Goal: Navigation & Orientation: Find specific page/section

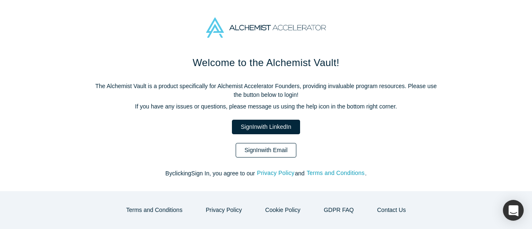
click at [276, 150] on link "Sign In with Email" at bounding box center [266, 150] width 61 height 15
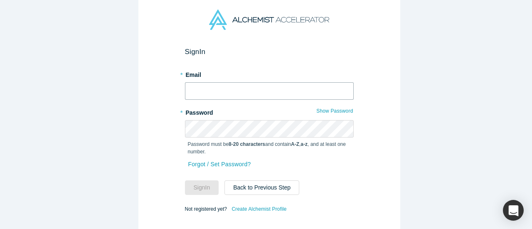
type input "[EMAIL_ADDRESS][DOMAIN_NAME]"
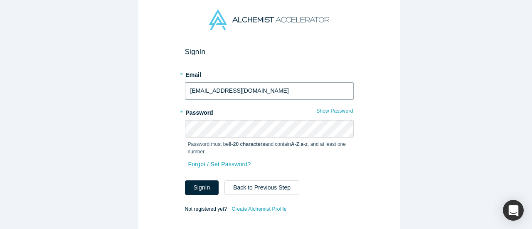
click at [221, 89] on input "[EMAIL_ADDRESS][DOMAIN_NAME]" at bounding box center [269, 90] width 169 height 17
click at [207, 184] on button "Sign In" at bounding box center [202, 187] width 34 height 15
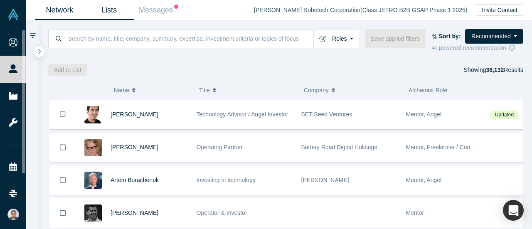
click at [115, 5] on link "Lists" at bounding box center [108, 10] width 49 height 20
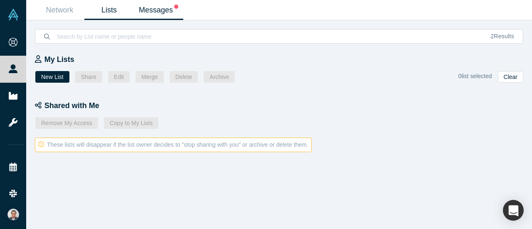
click at [156, 7] on link "Messages" at bounding box center [158, 10] width 49 height 20
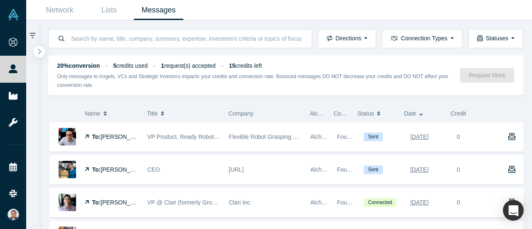
click at [39, 54] on icon "button" at bounding box center [39, 51] width 4 height 6
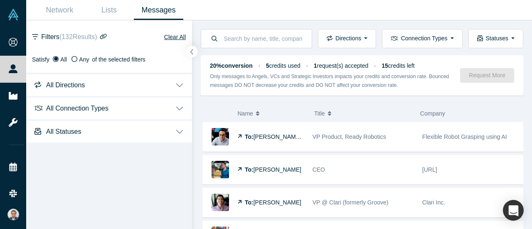
click at [194, 51] on button "button" at bounding box center [192, 51] width 11 height 11
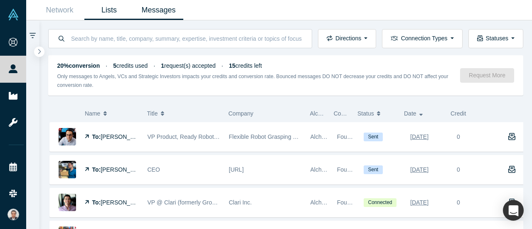
click at [113, 8] on link "Lists" at bounding box center [108, 10] width 49 height 20
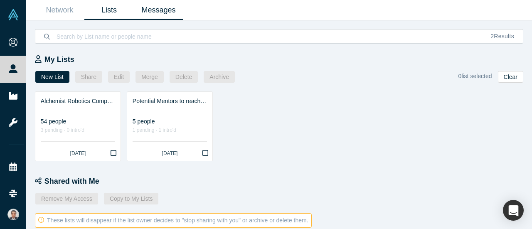
click at [168, 15] on link "Messages" at bounding box center [158, 10] width 49 height 20
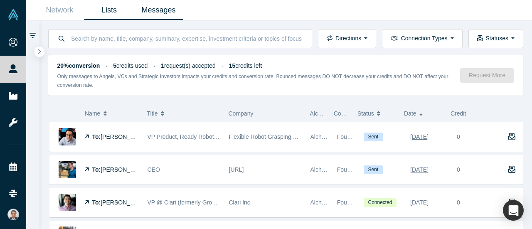
click at [117, 12] on link "Lists" at bounding box center [108, 10] width 49 height 20
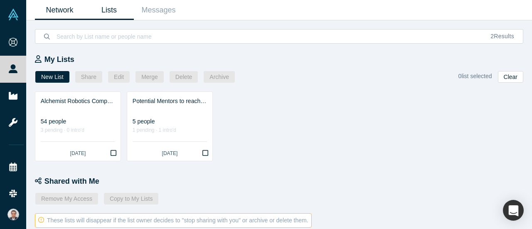
click at [58, 9] on link "Network" at bounding box center [59, 10] width 49 height 20
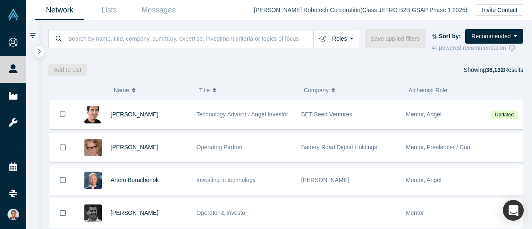
click at [32, 34] on icon at bounding box center [33, 35] width 6 height 7
click at [39, 50] on icon "button" at bounding box center [39, 51] width 3 height 5
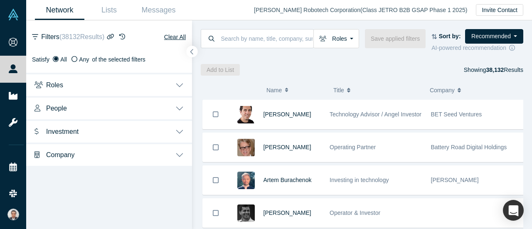
click at [191, 52] on icon "button" at bounding box center [191, 51] width 3 height 5
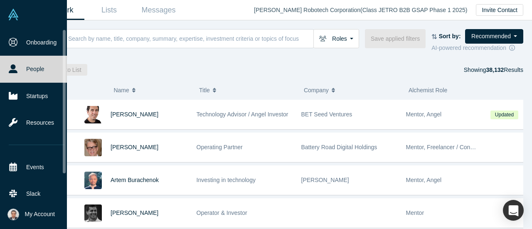
click at [40, 211] on span "My Account" at bounding box center [40, 214] width 30 height 9
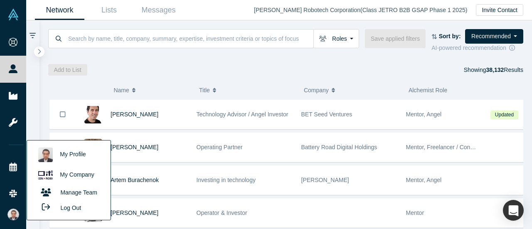
click at [265, 5] on div "Network Lists Messages [PERSON_NAME] Robotech Corporation ( Class JETRO B2B GSA…" at bounding box center [279, 10] width 506 height 20
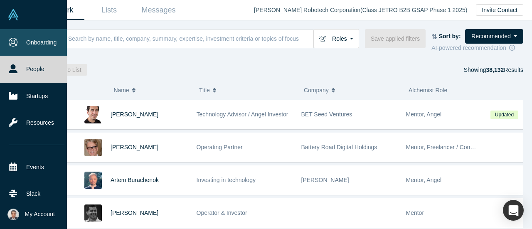
click at [36, 45] on link "Onboarding" at bounding box center [36, 42] width 73 height 27
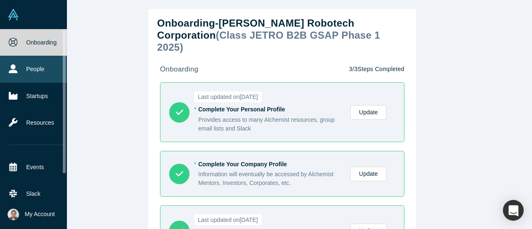
click at [14, 67] on icon at bounding box center [13, 68] width 9 height 9
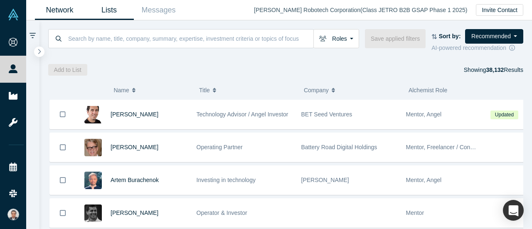
click at [106, 12] on link "Lists" at bounding box center [108, 10] width 49 height 20
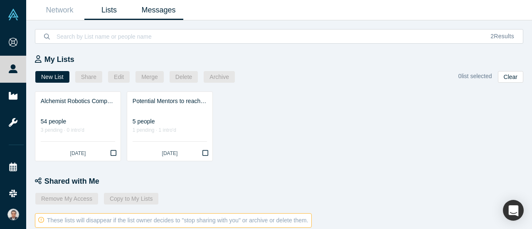
click at [168, 14] on link "Messages" at bounding box center [158, 10] width 49 height 20
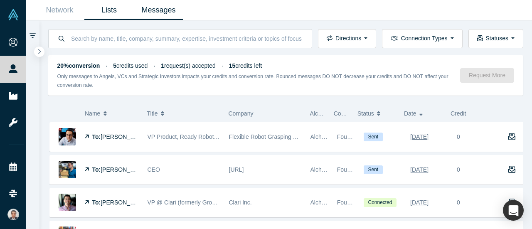
click at [103, 9] on link "Lists" at bounding box center [108, 10] width 49 height 20
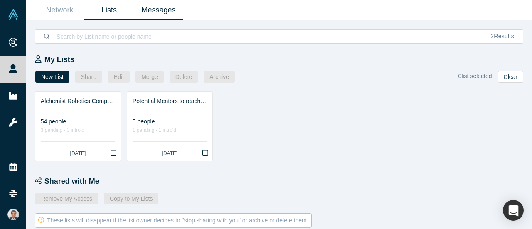
click at [164, 8] on link "Messages" at bounding box center [158, 10] width 49 height 20
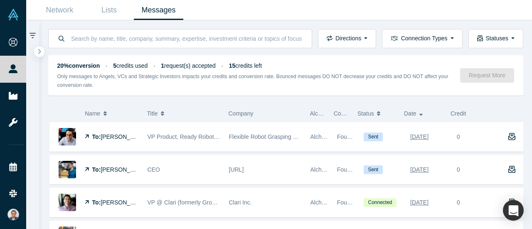
click at [299, 14] on div "Network Lists Messages" at bounding box center [279, 10] width 506 height 20
